Goal: Task Accomplishment & Management: Manage account settings

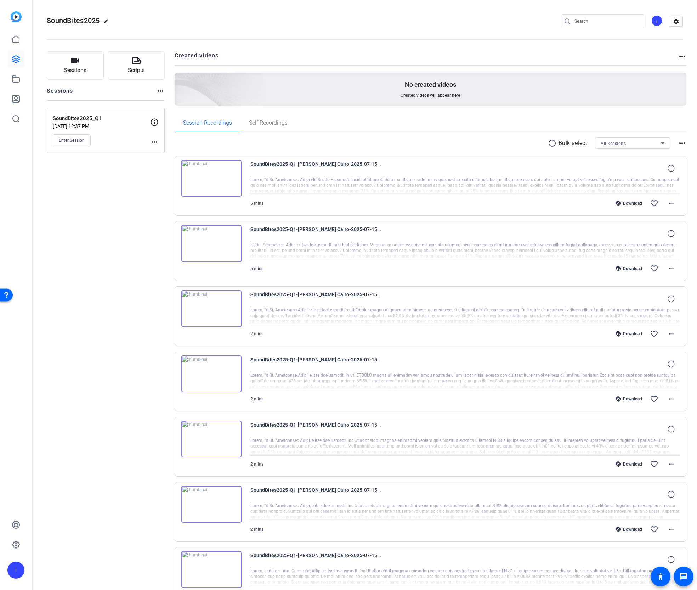
click at [651, 19] on div "I" at bounding box center [657, 21] width 12 height 12
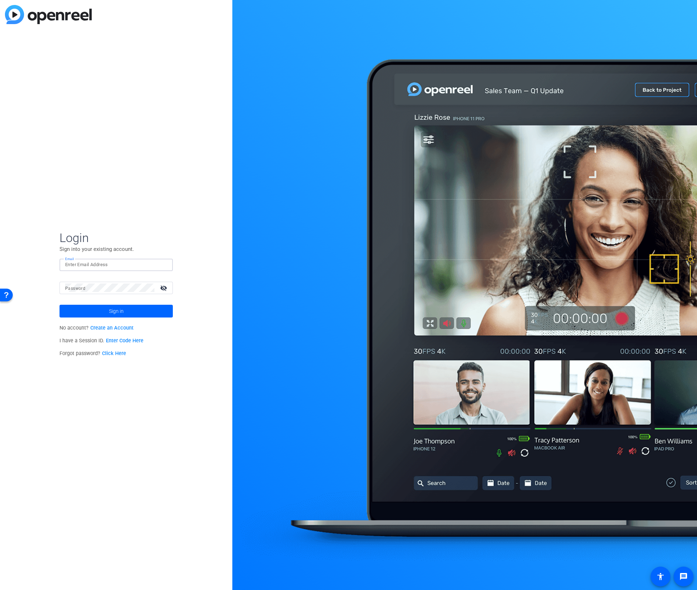
click at [102, 263] on input "Email" at bounding box center [116, 264] width 102 height 9
type input "[EMAIL_ADDRESS][DOMAIN_NAME]"
click at [99, 310] on span at bounding box center [116, 311] width 113 height 17
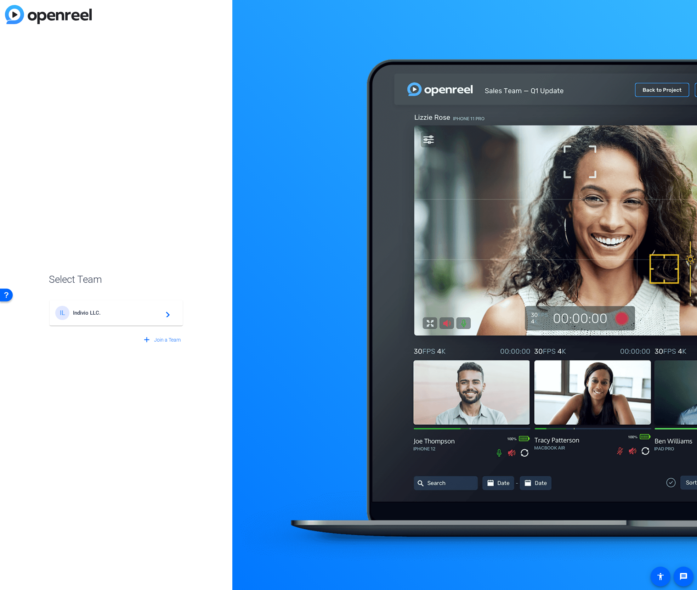
click at [101, 315] on span "Indivio LLC." at bounding box center [117, 313] width 89 height 6
